Goal: Information Seeking & Learning: Learn about a topic

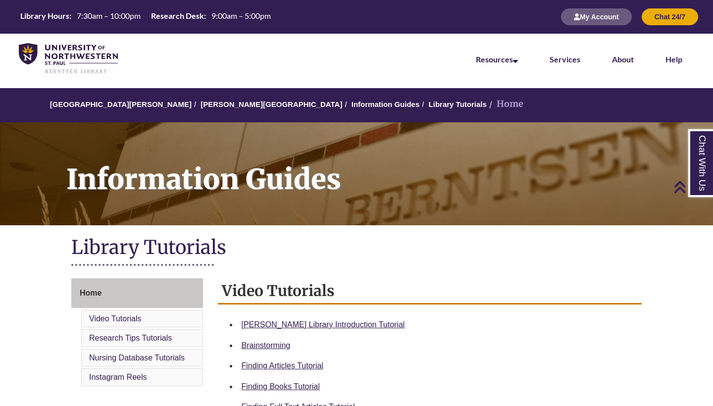
scroll to position [288, 0]
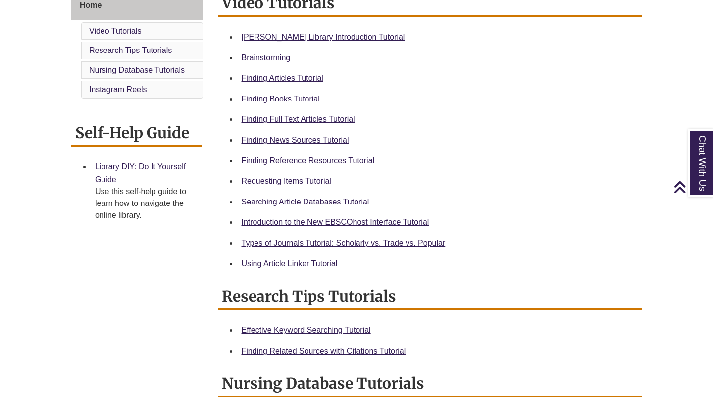
click at [278, 178] on link "Requesting Items Tutorial" at bounding box center [287, 181] width 90 height 8
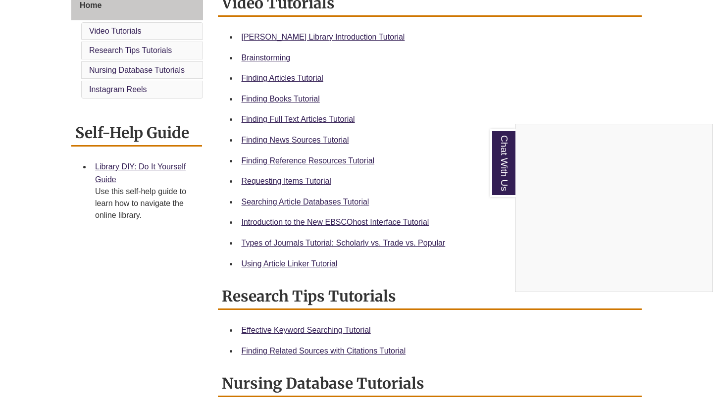
click at [287, 77] on div "Chat With Us" at bounding box center [356, 203] width 713 height 406
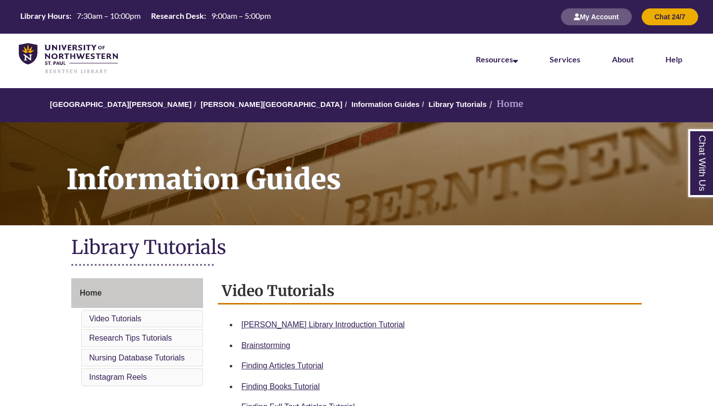
scroll to position [0, 0]
click at [30, 52] on img at bounding box center [68, 58] width 99 height 31
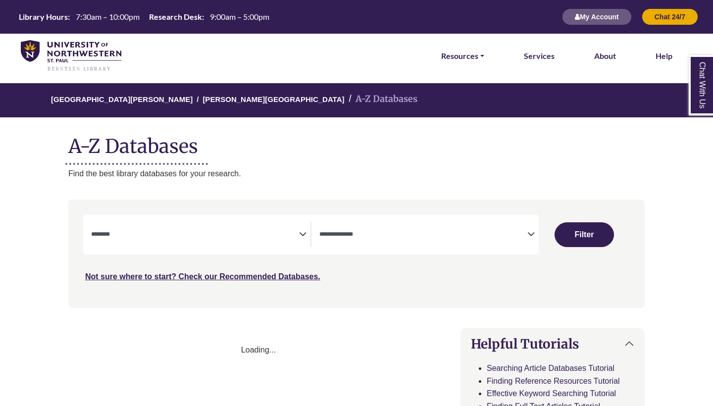
select select "Database Subject Filter"
select select "Database Types Filter"
select select "Database Subject Filter"
select select "Database Types Filter"
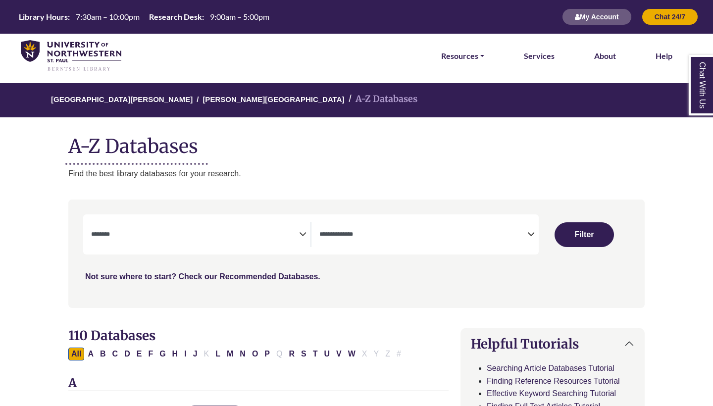
click at [299, 235] on icon "Search filters" at bounding box center [302, 232] width 7 height 15
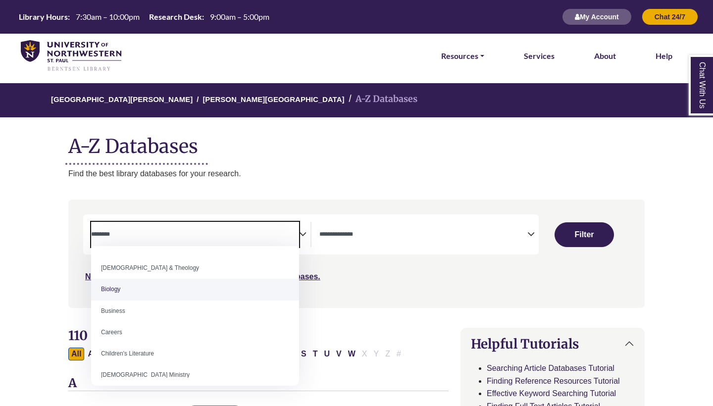
scroll to position [41, 0]
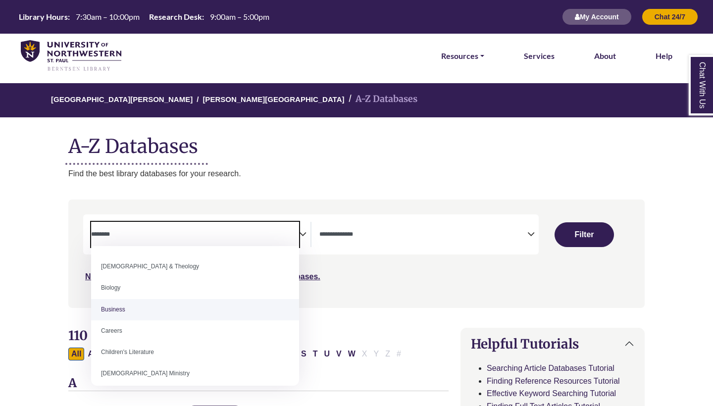
select select "*****"
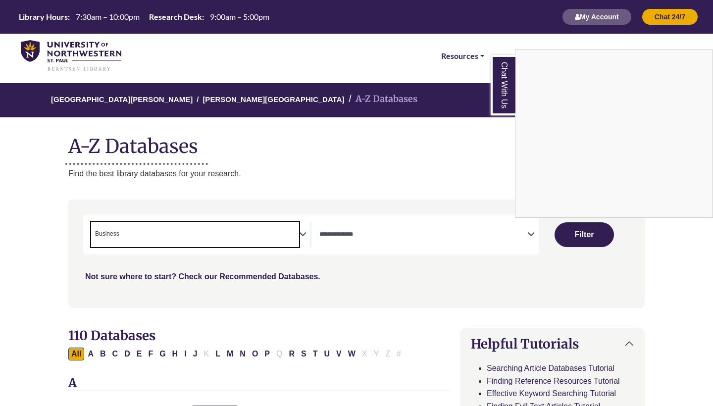
click at [586, 232] on div "Chat With Us" at bounding box center [356, 203] width 713 height 406
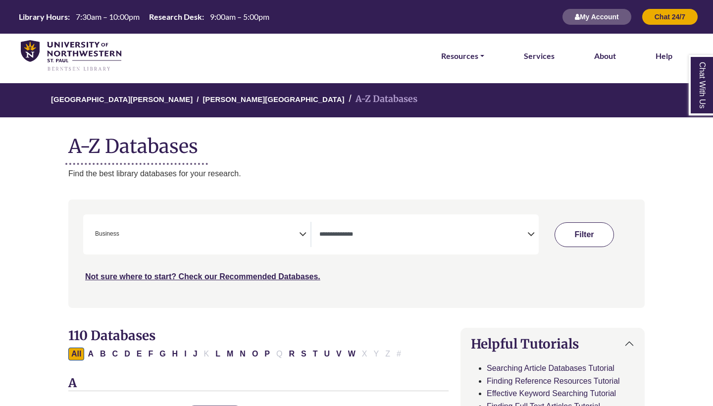
click at [564, 237] on button "Filter" at bounding box center [583, 234] width 59 height 25
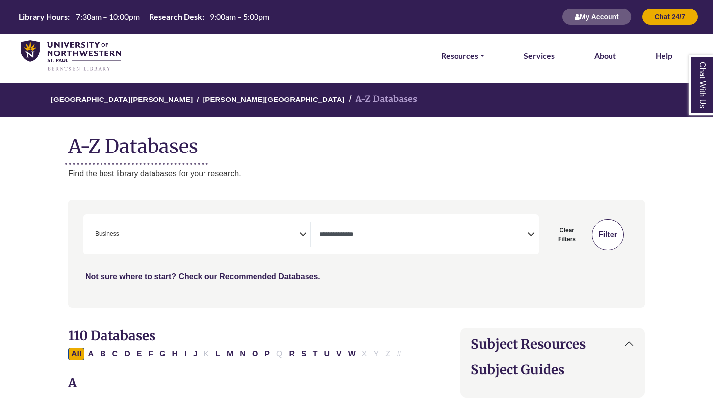
select select "Database Types Filter"
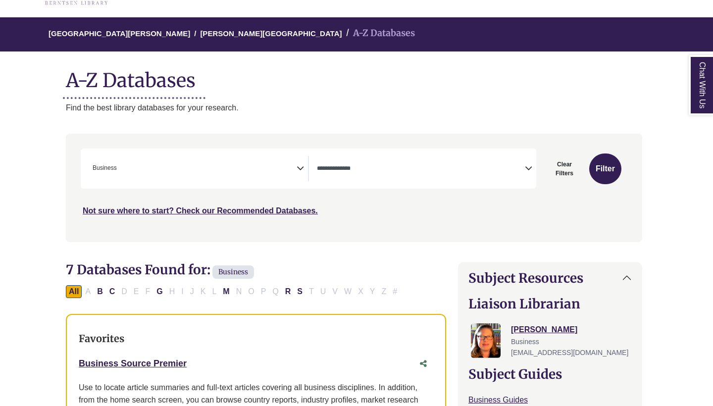
scroll to position [71, 1]
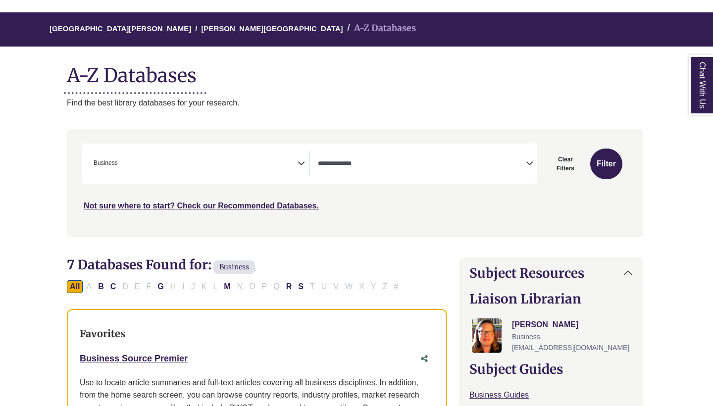
click at [220, 162] on span "× Business" at bounding box center [194, 163] width 208 height 25
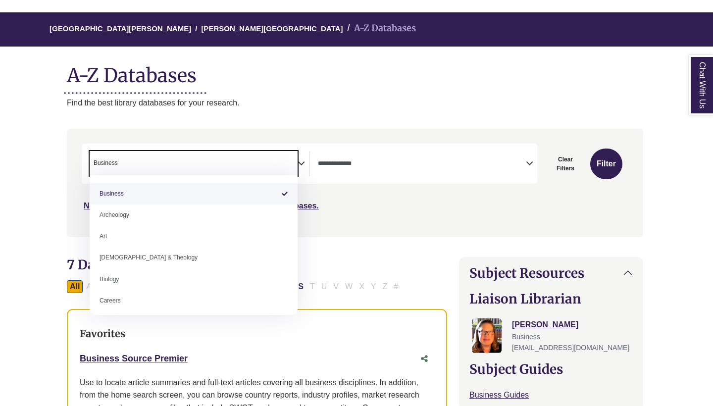
drag, startPoint x: 220, startPoint y: 162, endPoint x: 63, endPoint y: 147, distance: 158.0
click at [63, 147] on div "**********" at bounding box center [355, 190] width 588 height 123
click at [121, 172] on span "× Business" at bounding box center [194, 163] width 208 height 25
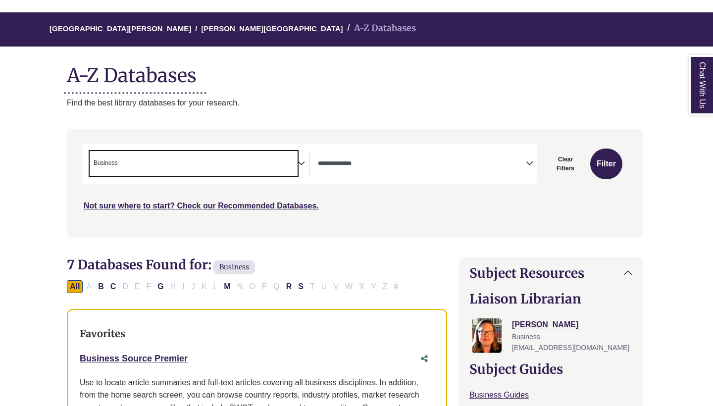
type textarea "*"
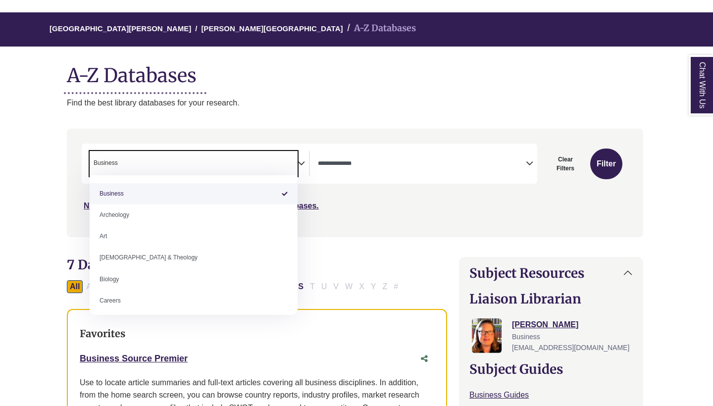
select select "Database Subject Filter"
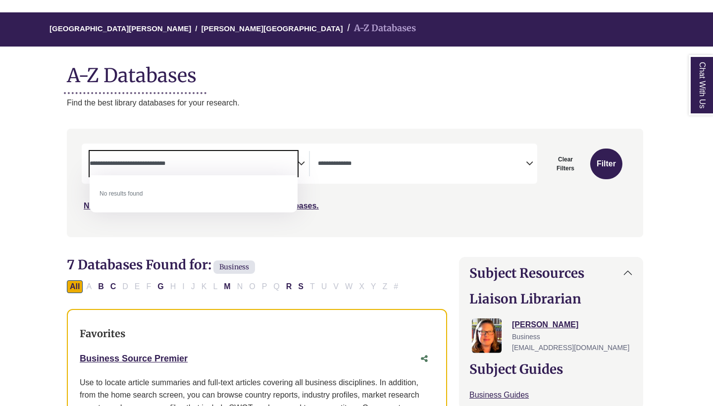
type textarea "**********"
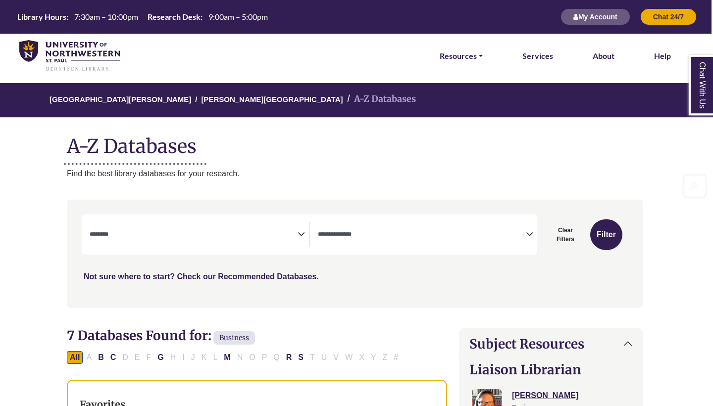
scroll to position [0, 1]
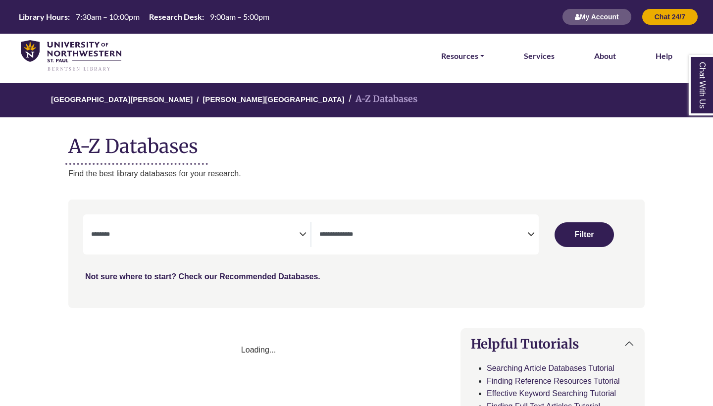
select select "Database Subject Filter"
select select "Database Types Filter"
select select "Database Subject Filter"
select select "Database Types Filter"
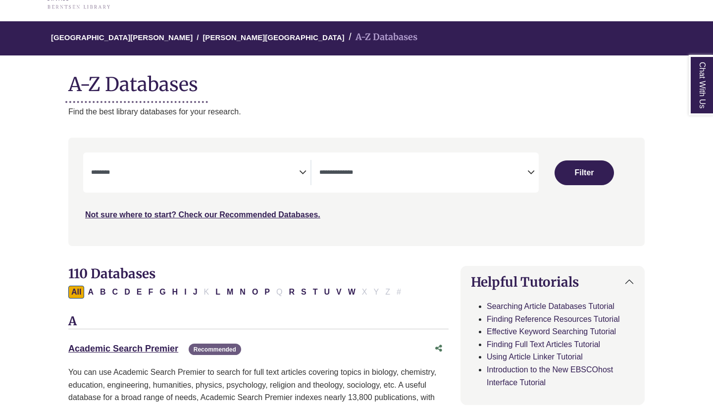
scroll to position [65, 0]
